Goal: Task Accomplishment & Management: Use online tool/utility

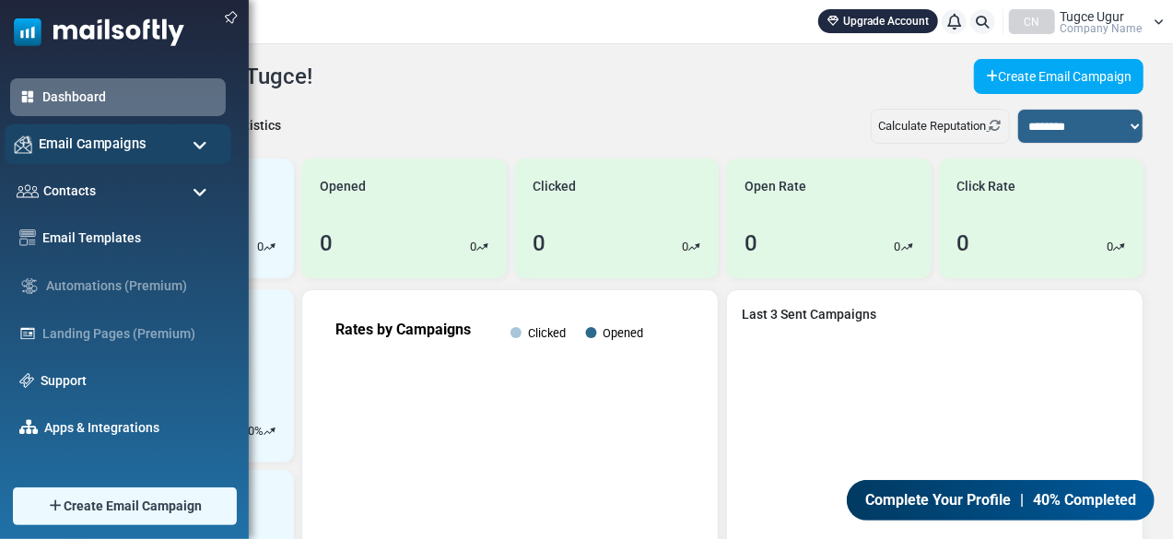
click at [87, 137] on span "Email Campaigns" at bounding box center [93, 144] width 108 height 20
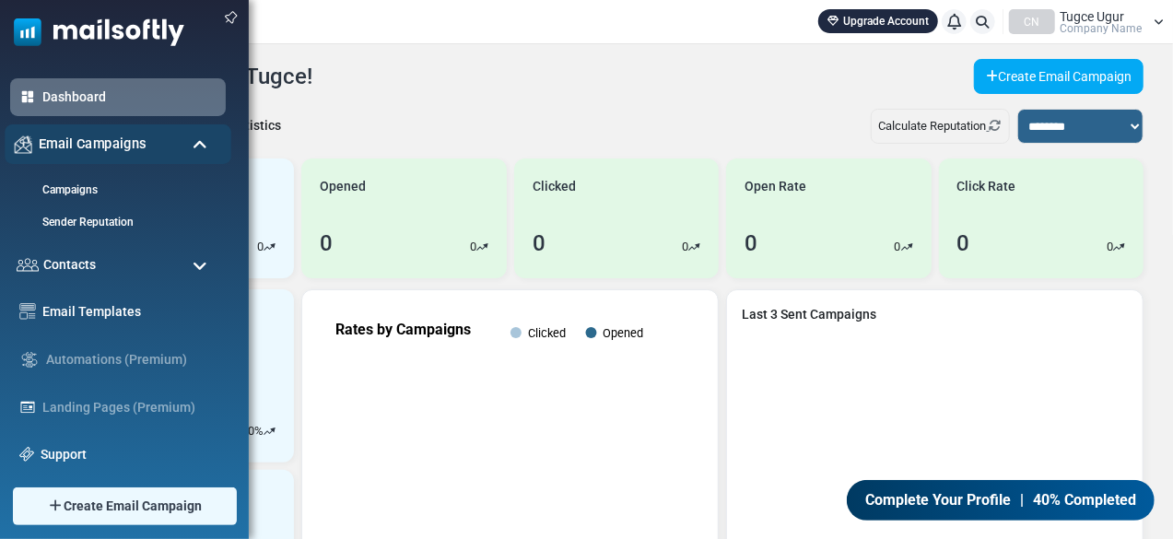
click at [87, 137] on span "Email Campaigns" at bounding box center [93, 144] width 108 height 20
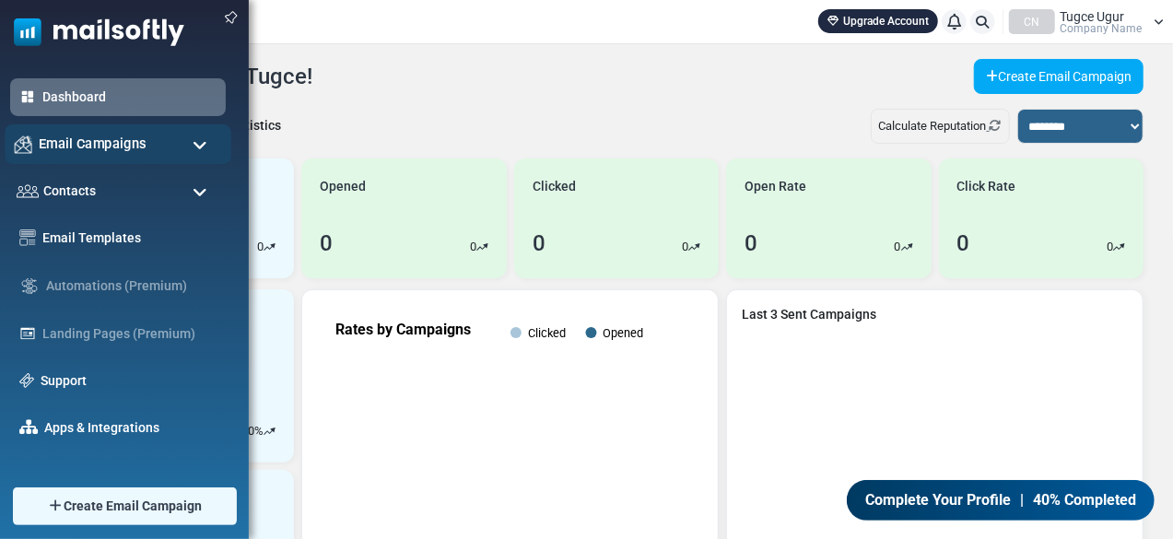
click at [123, 148] on span "Email Campaigns" at bounding box center [93, 144] width 108 height 20
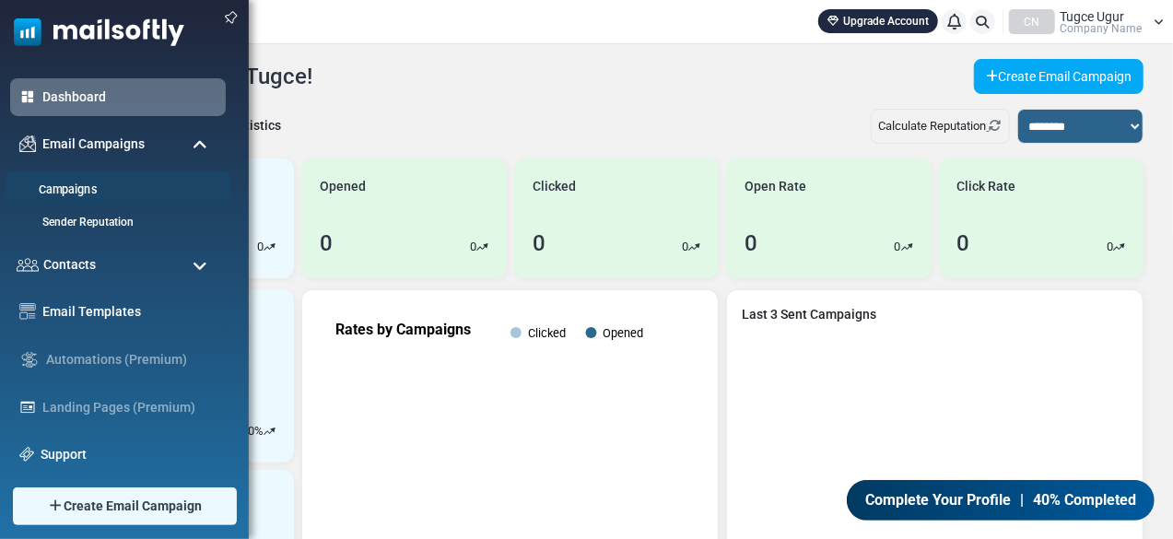
click at [80, 189] on link "Campaigns" at bounding box center [115, 190] width 221 height 18
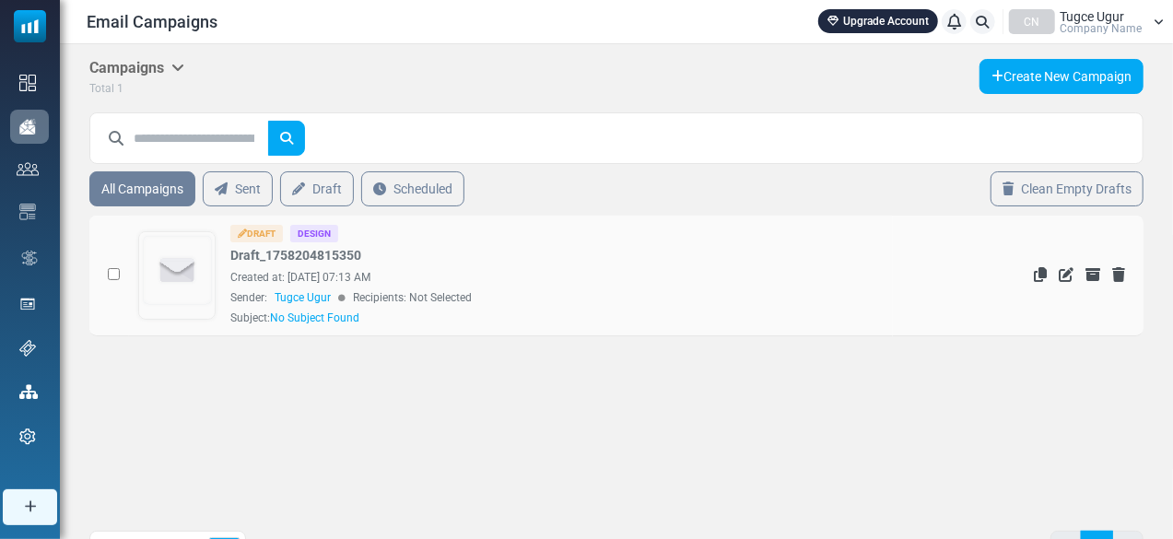
click at [193, 270] on img at bounding box center [177, 270] width 75 height 75
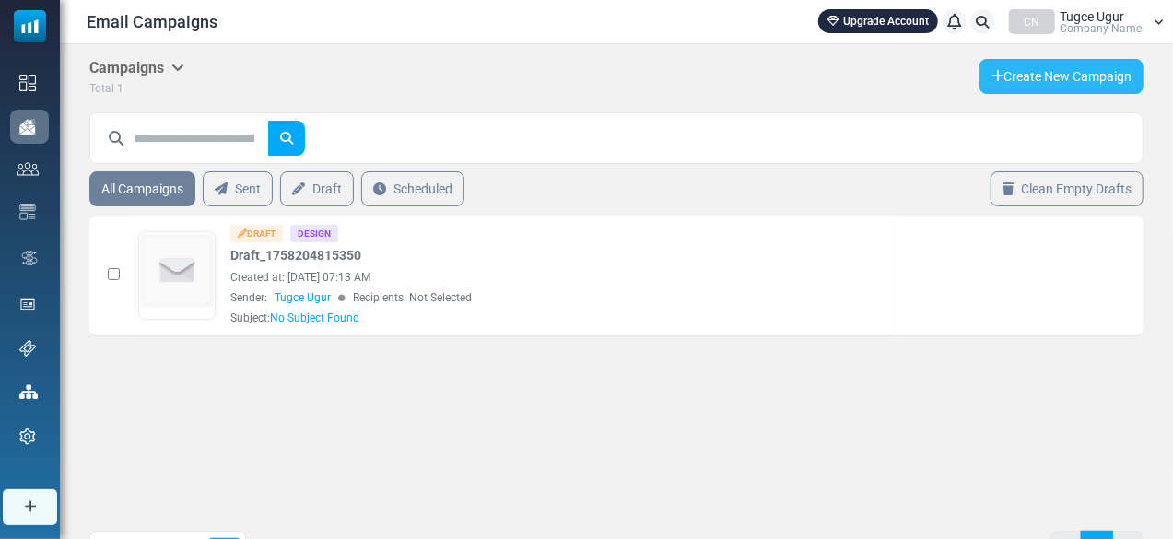
click at [1065, 70] on link "Create New Campaign" at bounding box center [1061, 76] width 164 height 35
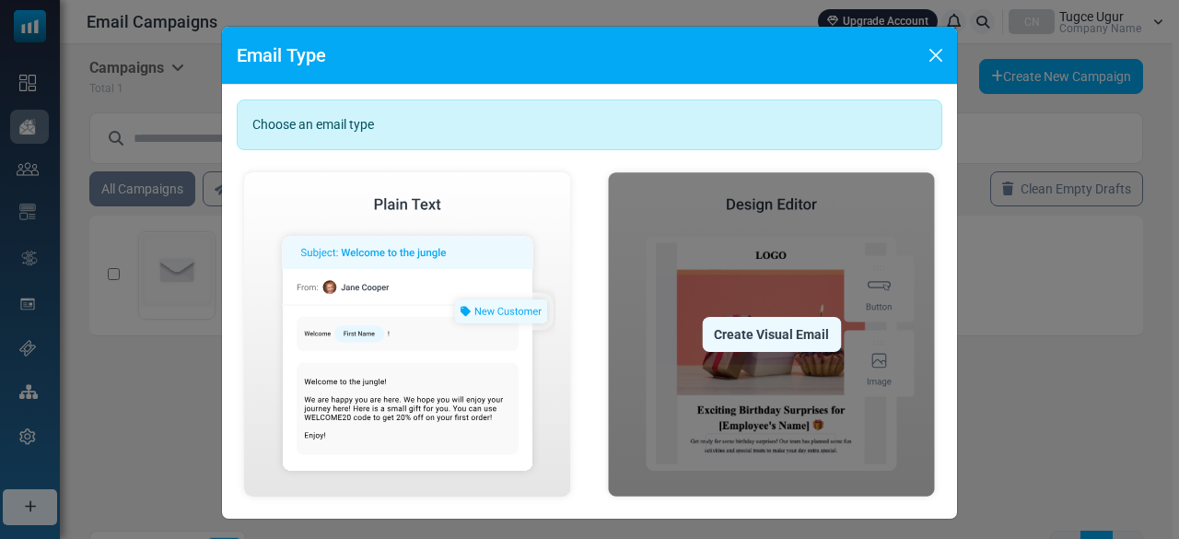
click at [789, 255] on img at bounding box center [772, 334] width 342 height 339
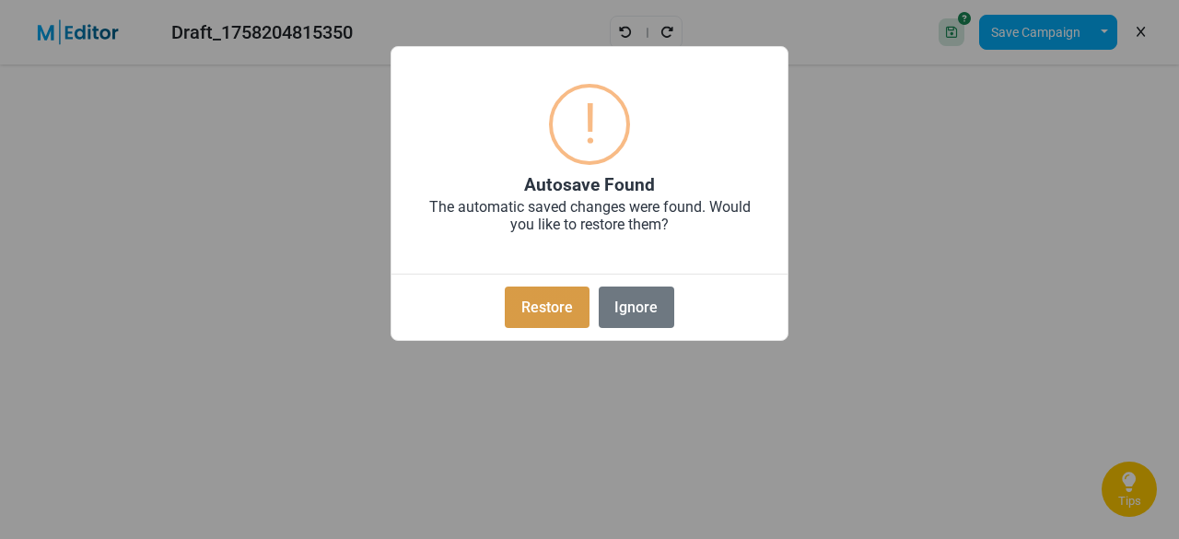
click at [564, 307] on button "Restore" at bounding box center [547, 306] width 84 height 41
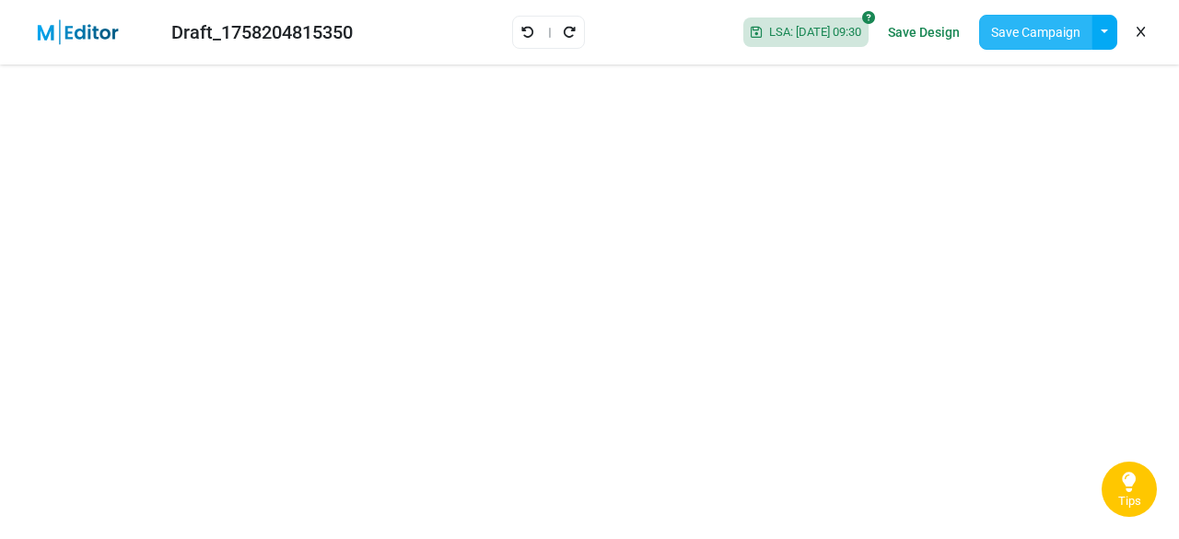
click at [996, 38] on button "Save Campaign" at bounding box center [1035, 32] width 113 height 35
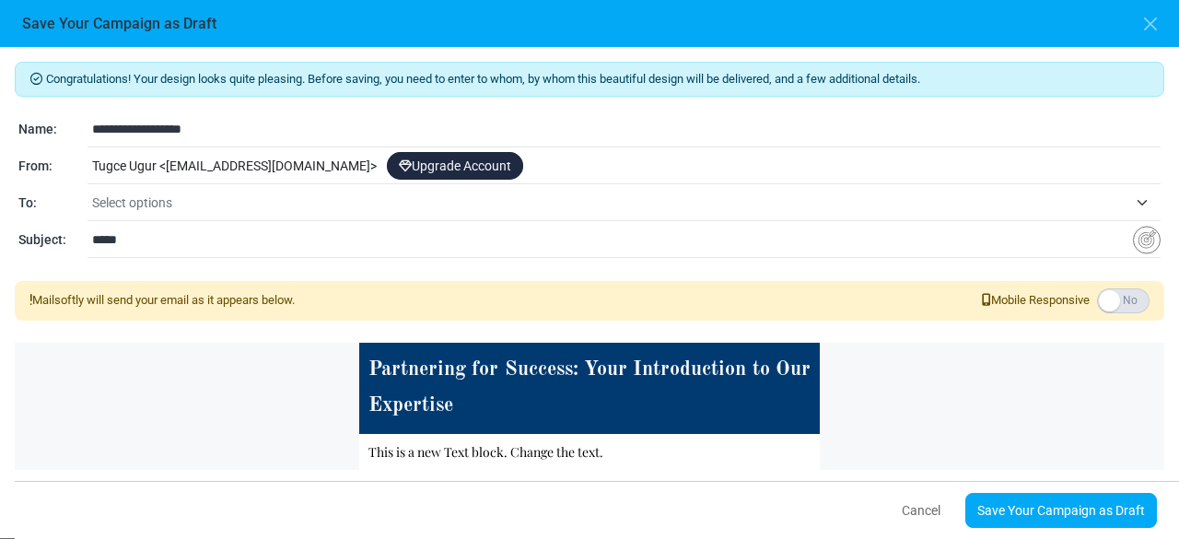
click at [310, 163] on div "Tugce Ugur < [EMAIL_ADDRESS][DOMAIN_NAME] > Upgrade Account" at bounding box center [624, 166] width 1073 height 35
click at [1157, 34] on button "button" at bounding box center [1151, 24] width 28 height 28
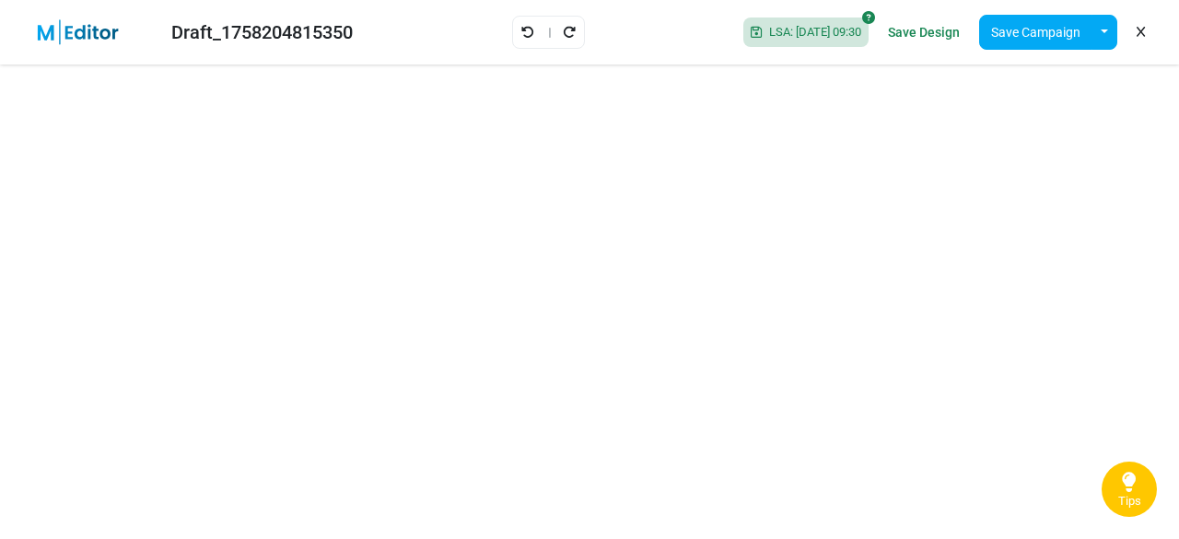
click at [936, 38] on link "Save Design" at bounding box center [923, 32] width 81 height 31
click at [924, 36] on link "Save Design" at bounding box center [923, 32] width 81 height 31
click at [929, 32] on link "Save Design" at bounding box center [923, 32] width 81 height 31
click at [1013, 33] on button "Save Campaign" at bounding box center [1035, 32] width 113 height 35
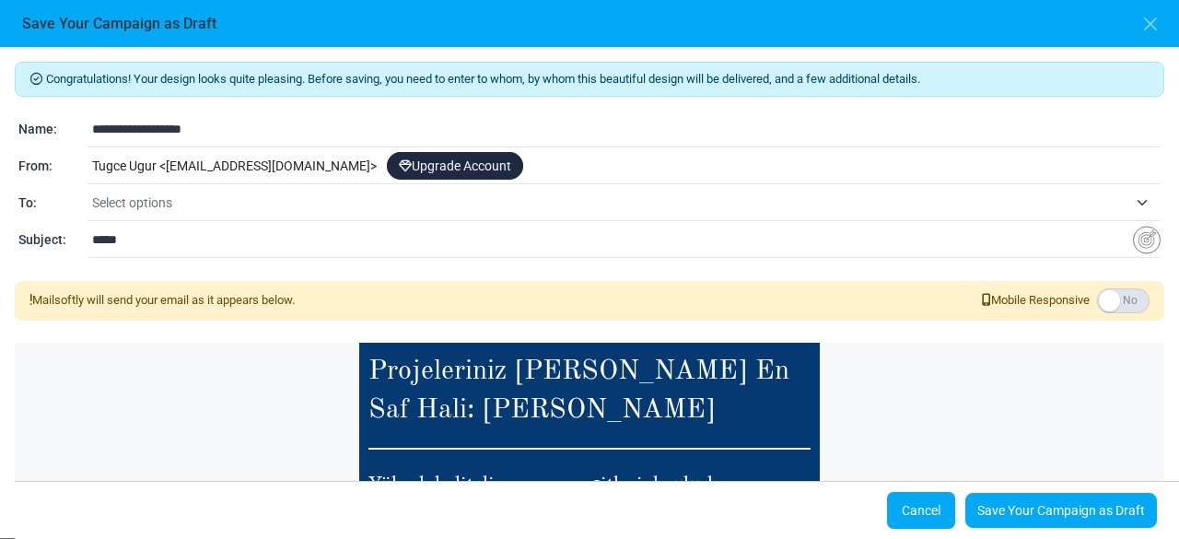
click at [927, 507] on button "Cancel" at bounding box center [921, 510] width 70 height 39
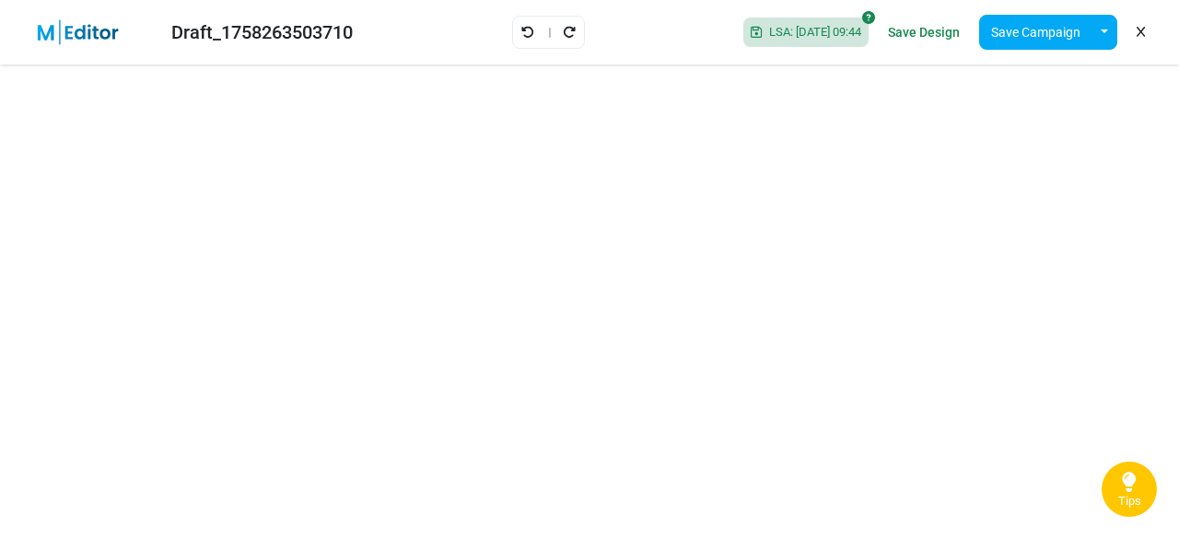
click at [940, 36] on link "Save Design" at bounding box center [923, 32] width 81 height 31
click at [936, 26] on link "Save Design" at bounding box center [923, 32] width 81 height 31
